Goal: Information Seeking & Learning: Learn about a topic

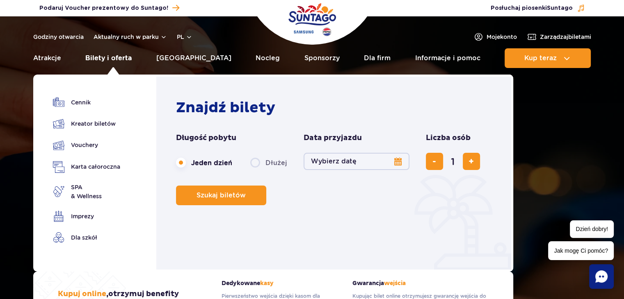
click at [111, 60] on link "Bilety i oferta" at bounding box center [108, 58] width 46 height 20
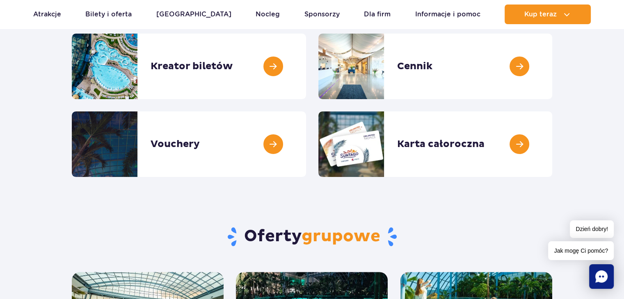
scroll to position [123, 0]
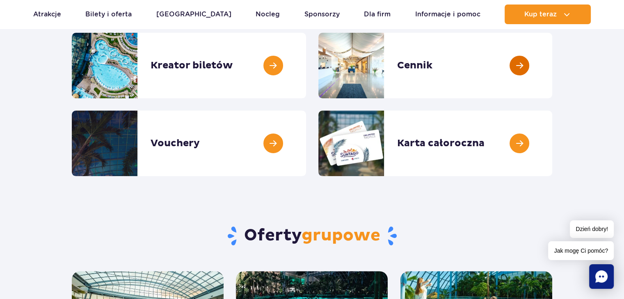
click at [552, 79] on link at bounding box center [552, 66] width 0 height 66
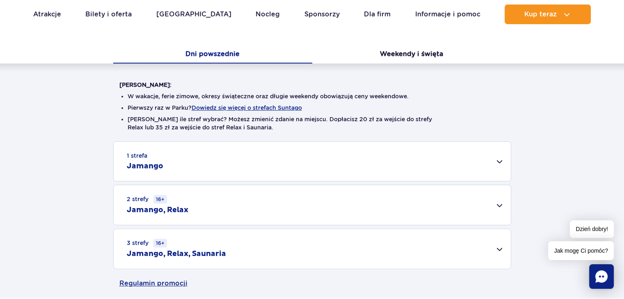
scroll to position [246, 0]
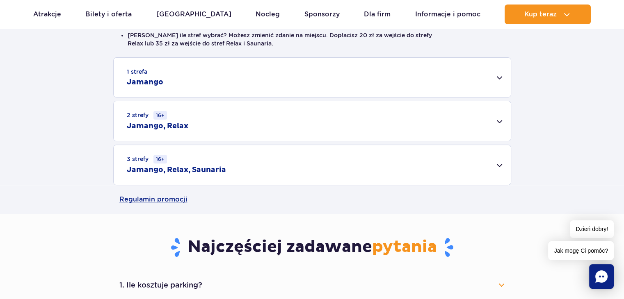
click at [507, 121] on div "2 strefy 16+ Jamango, Relax" at bounding box center [312, 121] width 397 height 40
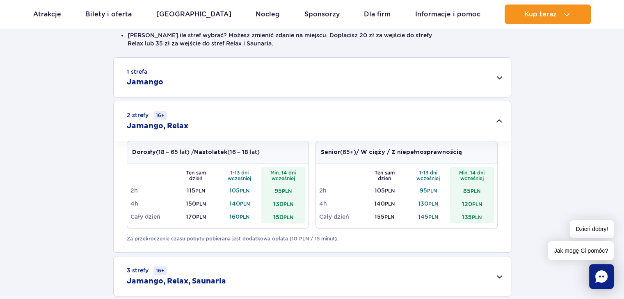
click at [493, 80] on div "1 strefa Jamango" at bounding box center [312, 77] width 397 height 39
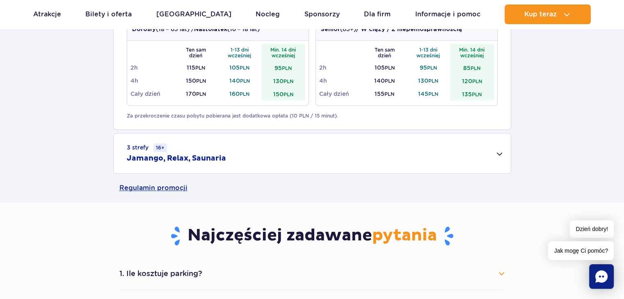
scroll to position [697, 0]
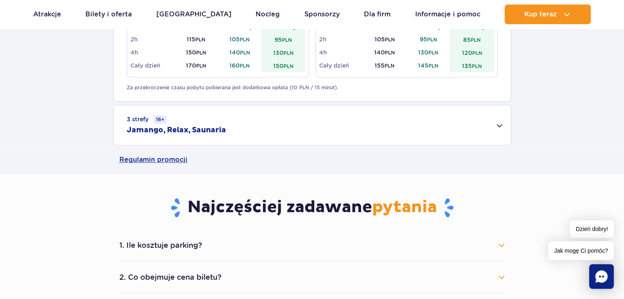
click at [501, 127] on div "3 strefy 16+ Jamango, Relax, Saunaria" at bounding box center [312, 125] width 397 height 40
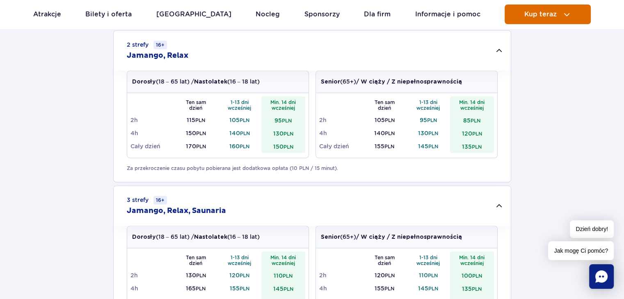
scroll to position [615, 0]
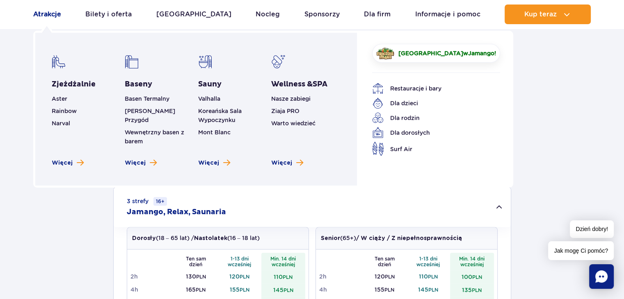
click at [39, 17] on link "Atrakcje" at bounding box center [47, 15] width 28 height 20
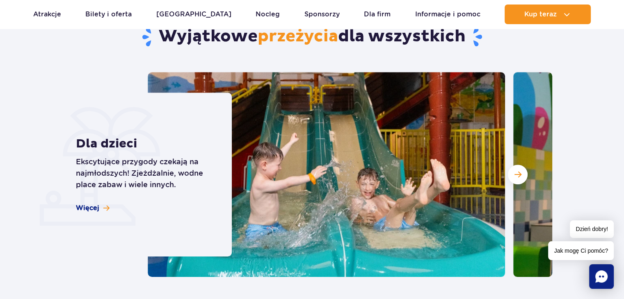
scroll to position [576, 0]
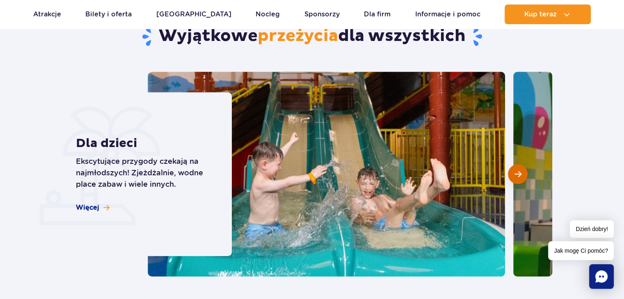
click at [524, 181] on button "Następny slajd" at bounding box center [518, 175] width 20 height 20
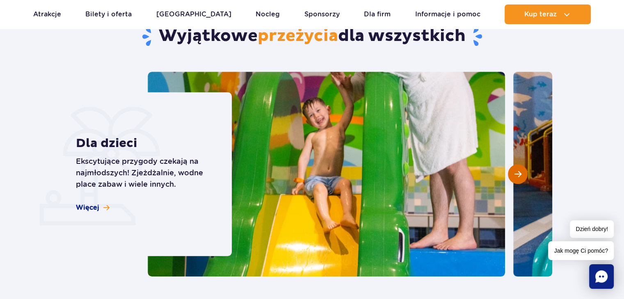
click at [524, 181] on button "Następny slajd" at bounding box center [518, 175] width 20 height 20
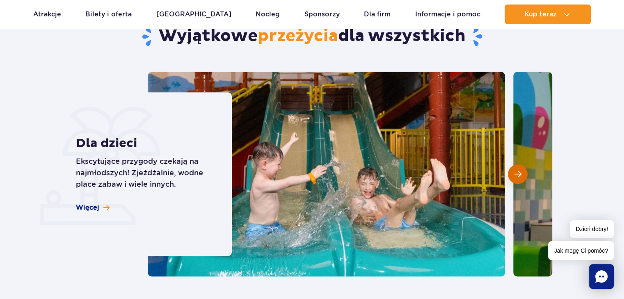
click at [524, 181] on button "Następny slajd" at bounding box center [518, 175] width 20 height 20
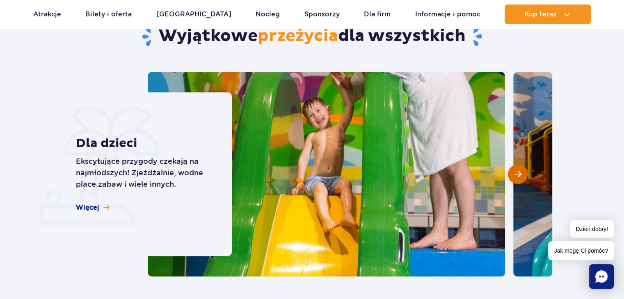
click at [524, 181] on button "Następny slajd" at bounding box center [518, 175] width 20 height 20
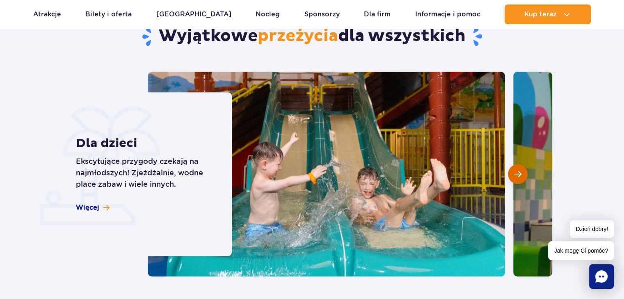
click at [524, 181] on button "Następny slajd" at bounding box center [518, 175] width 20 height 20
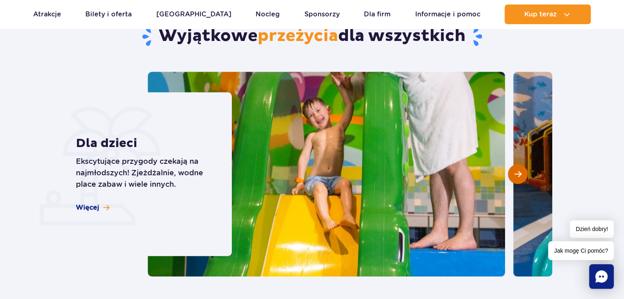
click at [524, 181] on button "Następny slajd" at bounding box center [518, 175] width 20 height 20
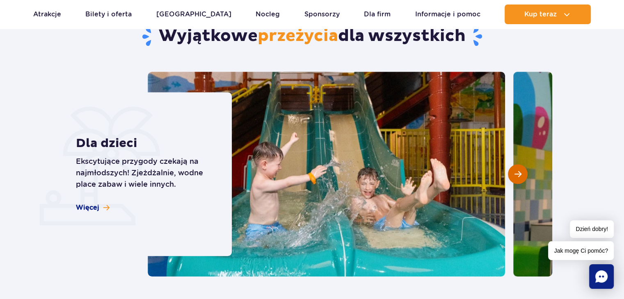
click at [524, 181] on button "Następny slajd" at bounding box center [518, 175] width 20 height 20
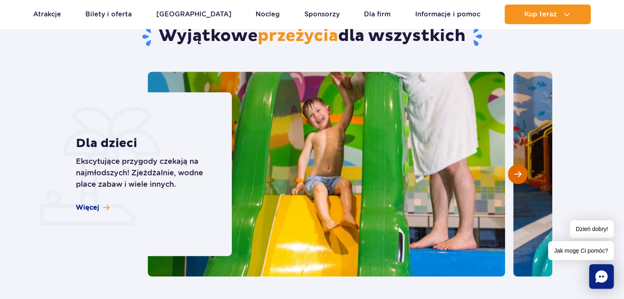
click at [524, 181] on button "Następny slajd" at bounding box center [518, 175] width 20 height 20
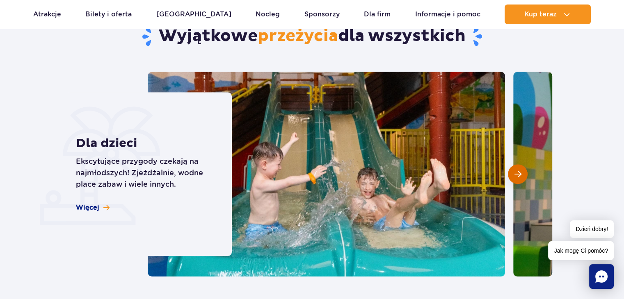
click at [524, 181] on button "Następny slajd" at bounding box center [518, 175] width 20 height 20
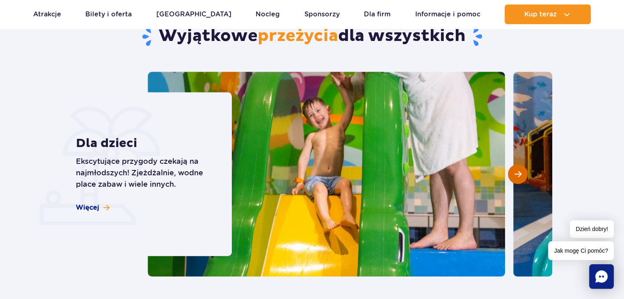
click at [524, 181] on button "Następny slajd" at bounding box center [518, 175] width 20 height 20
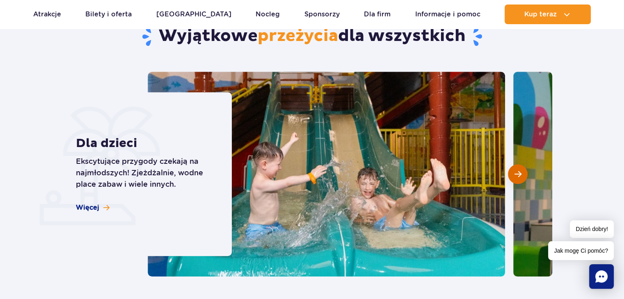
click at [524, 181] on button "Następny slajd" at bounding box center [518, 175] width 20 height 20
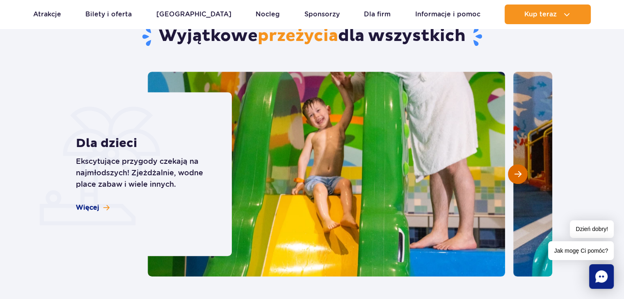
click at [524, 181] on button "Następny slajd" at bounding box center [518, 175] width 20 height 20
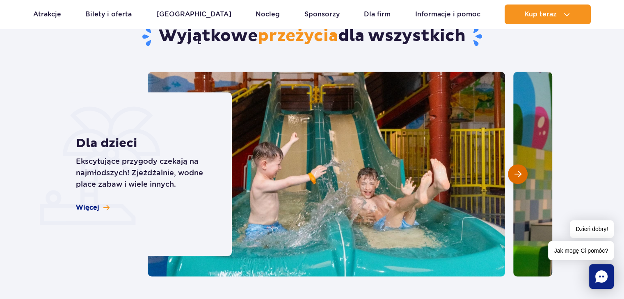
click at [524, 181] on button "Następny slajd" at bounding box center [518, 175] width 20 height 20
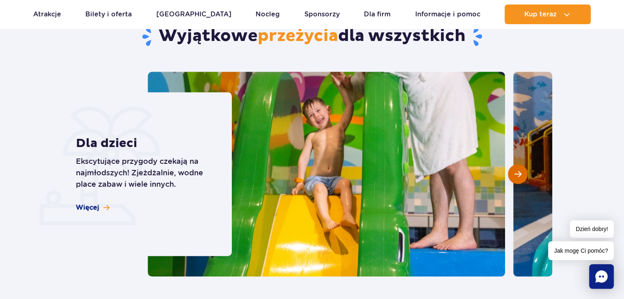
click at [522, 181] on button "Następny slajd" at bounding box center [518, 175] width 20 height 20
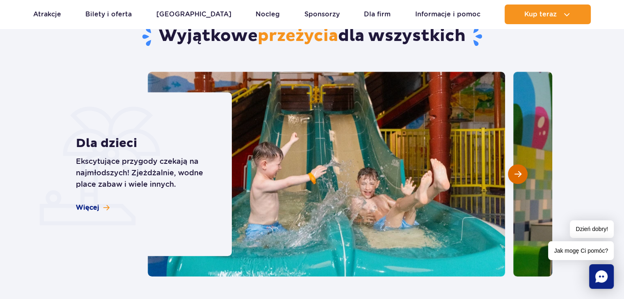
click at [522, 181] on button "Następny slajd" at bounding box center [518, 175] width 20 height 20
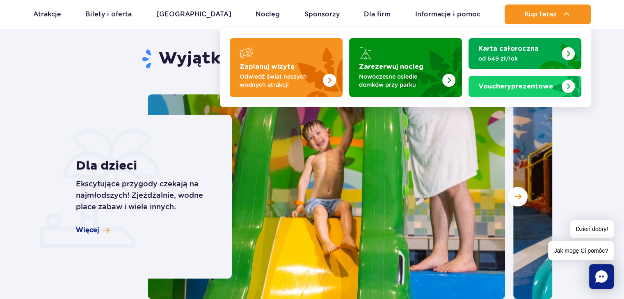
scroll to position [535, 0]
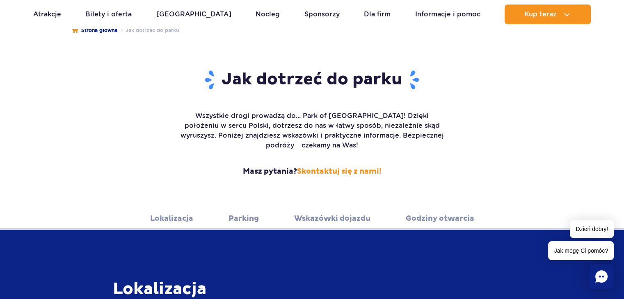
scroll to position [123, 0]
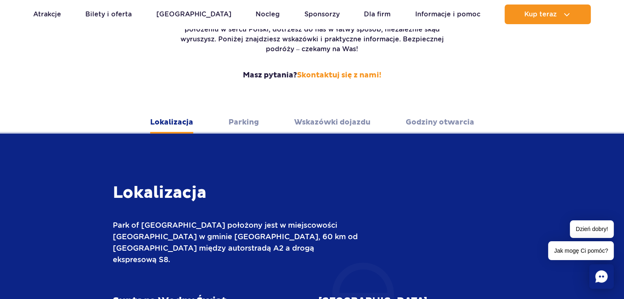
scroll to position [246, 0]
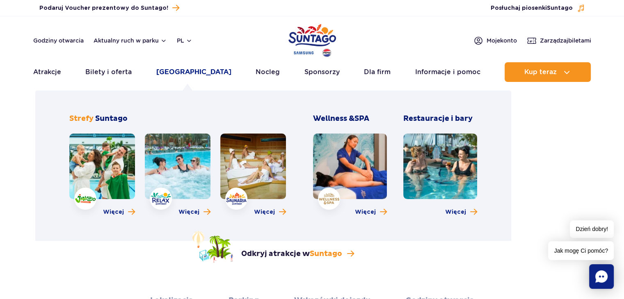
click at [181, 74] on link "[GEOGRAPHIC_DATA]" at bounding box center [193, 72] width 75 height 20
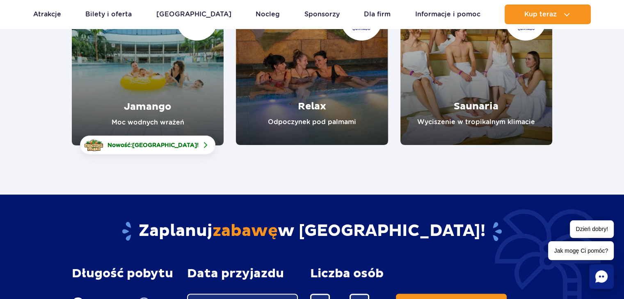
scroll to position [123, 0]
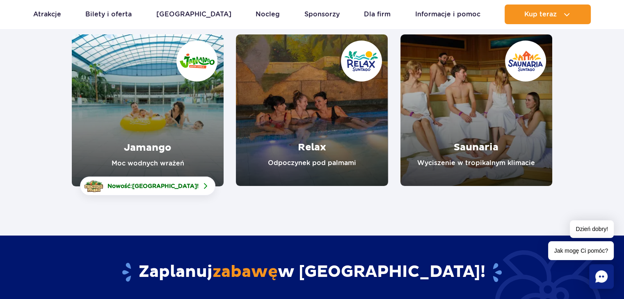
click at [161, 121] on link "Jamango" at bounding box center [148, 110] width 152 height 152
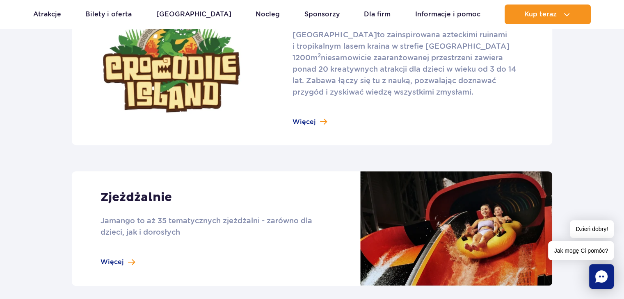
scroll to position [615, 0]
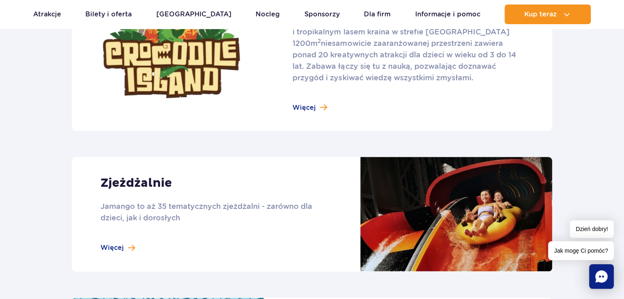
click at [117, 250] on link at bounding box center [312, 214] width 480 height 115
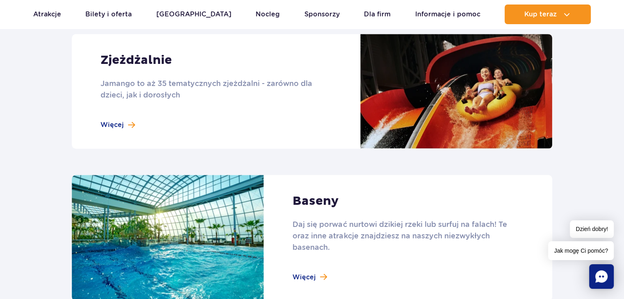
scroll to position [780, 0]
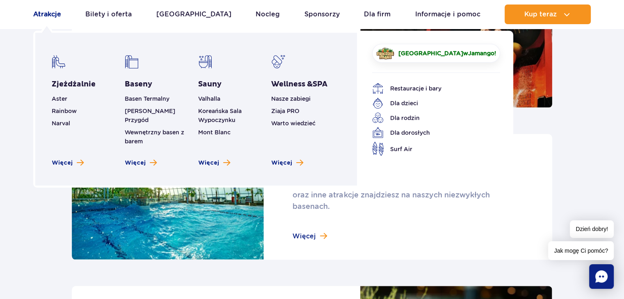
click at [46, 19] on link "Atrakcje" at bounding box center [47, 15] width 28 height 20
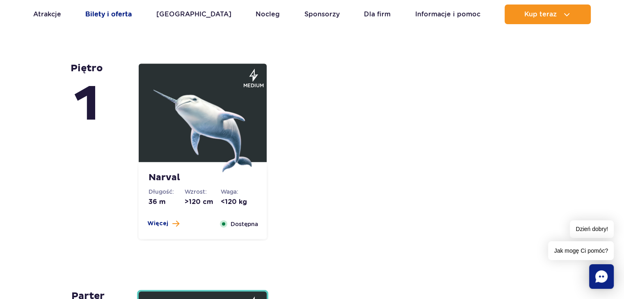
scroll to position [1682, 0]
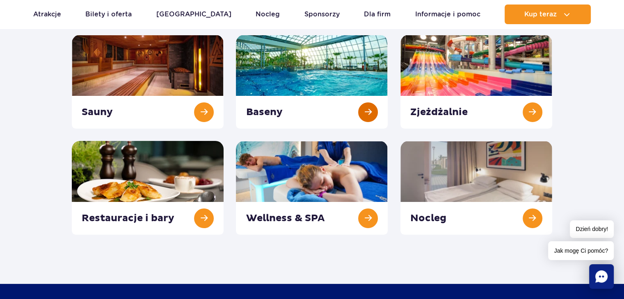
scroll to position [123, 0]
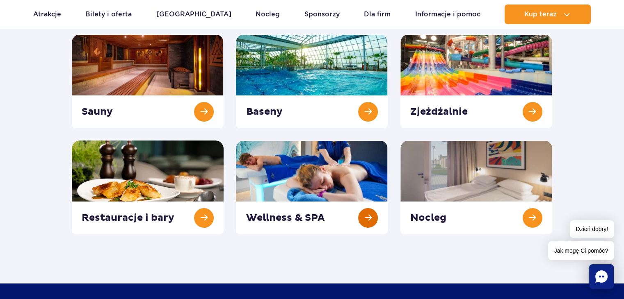
click at [294, 186] on link at bounding box center [312, 188] width 152 height 94
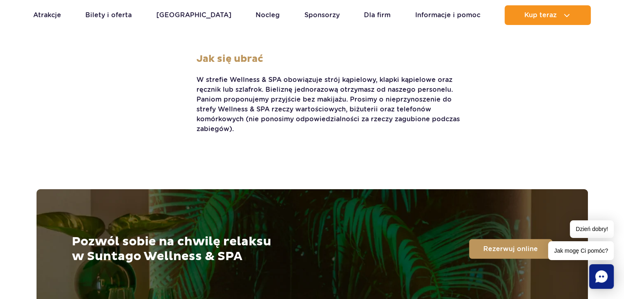
scroll to position [1842, 0]
